Goal: Navigation & Orientation: Find specific page/section

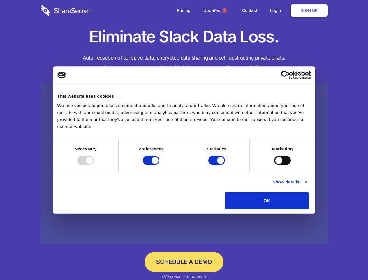
click at [94, 165] on div at bounding box center [85, 160] width 17 height 9
click at [160, 165] on input "Preferences" at bounding box center [151, 160] width 17 height 9
checkbox input "false"
click at [218, 165] on input "Statistics" at bounding box center [217, 160] width 17 height 9
checkbox input "false"
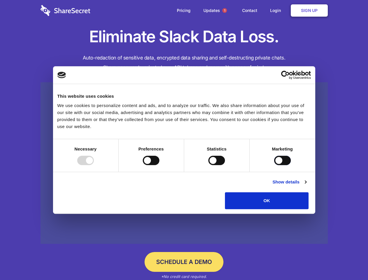
click at [274, 165] on input "Marketing" at bounding box center [282, 160] width 17 height 9
checkbox input "true"
click at [307, 185] on link "Show details" at bounding box center [290, 181] width 34 height 7
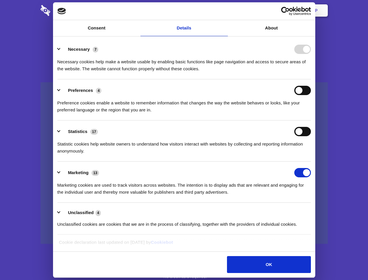
click at [311, 79] on li "Necessary 7 Necessary cookies help make a website usable by enabling basic func…" at bounding box center [184, 58] width 254 height 41
click at [225, 10] on span "1" at bounding box center [225, 10] width 5 height 5
